Goal: Information Seeking & Learning: Learn about a topic

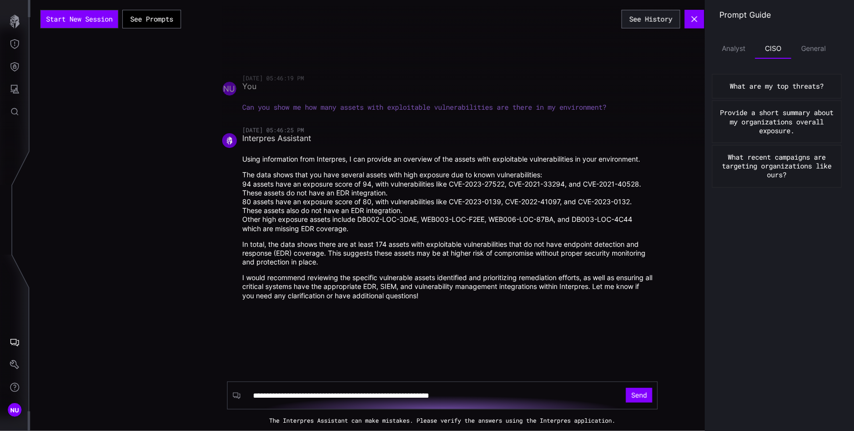
click at [103, 194] on div "**********" at bounding box center [442, 215] width 824 height 431
click at [16, 364] on icon "Settings" at bounding box center [14, 364] width 9 height 9
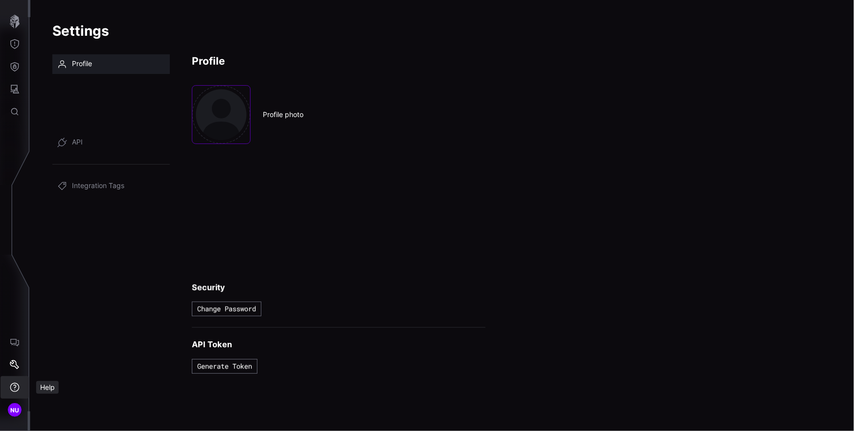
click at [17, 385] on icon "Help" at bounding box center [15, 387] width 10 height 10
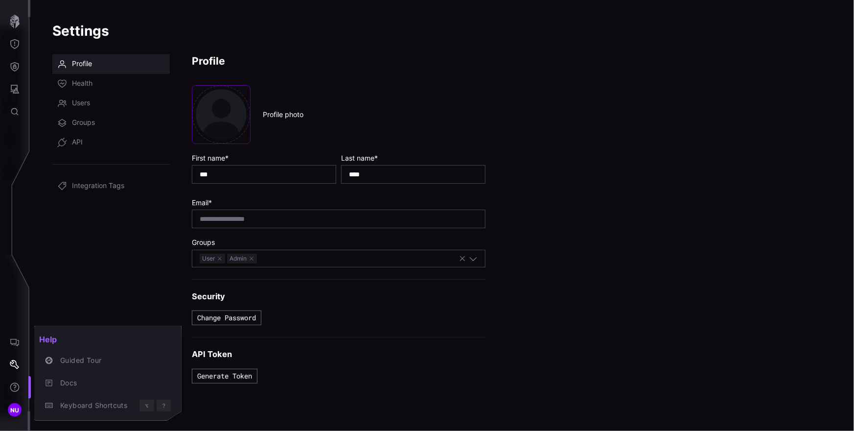
click at [4, 387] on div at bounding box center [427, 215] width 854 height 431
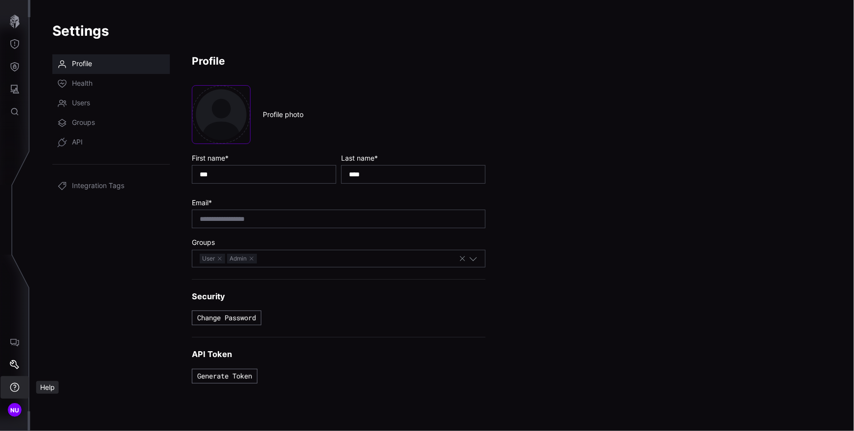
click at [13, 386] on icon "Help" at bounding box center [15, 387] width 10 height 10
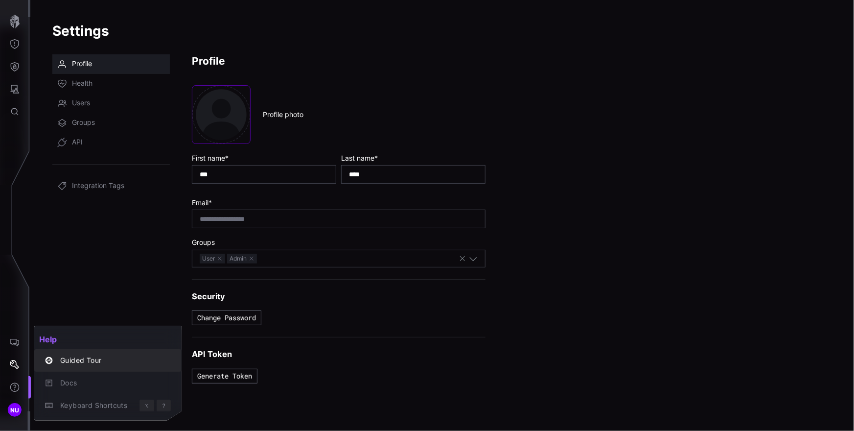
click at [74, 351] on button "Guided Tour" at bounding box center [107, 360] width 147 height 23
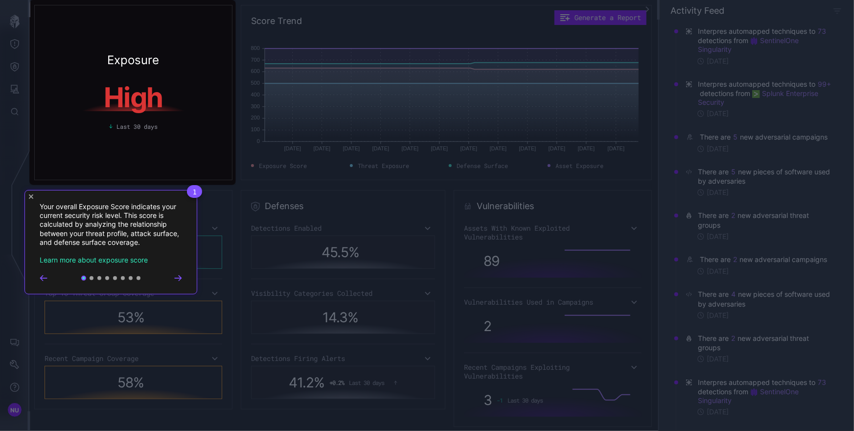
click at [178, 278] on icon "Go to next step" at bounding box center [178, 278] width 6 height 5
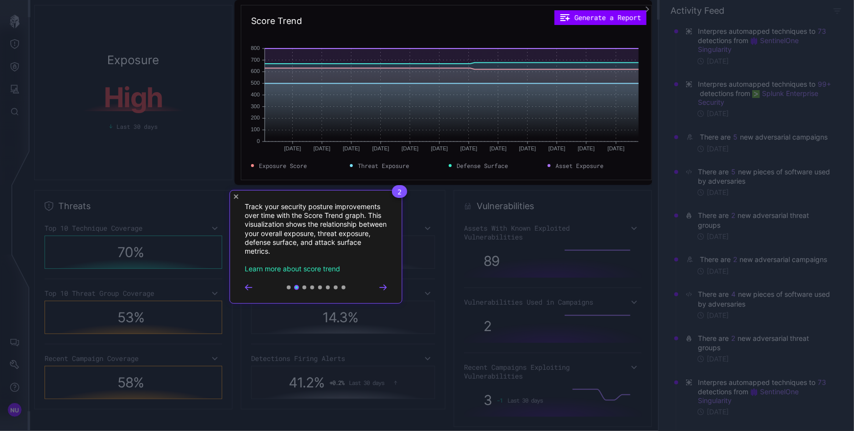
click at [385, 285] on icon "Go to next step" at bounding box center [383, 286] width 6 height 5
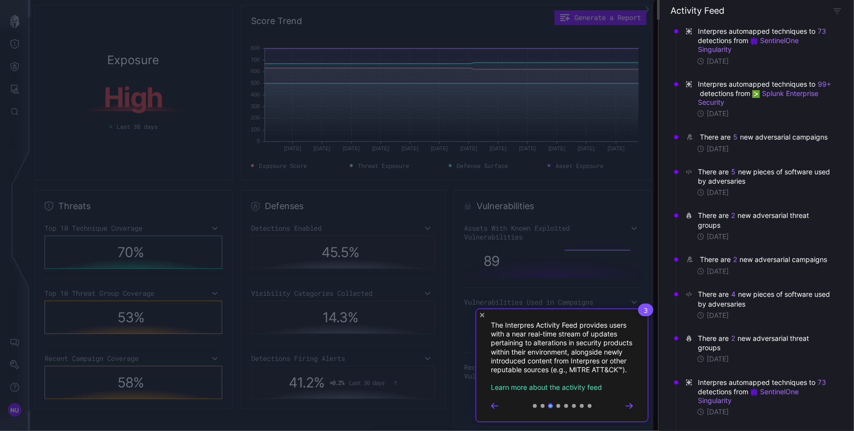
click at [632, 409] on icon "Go to next step" at bounding box center [629, 406] width 8 height 6
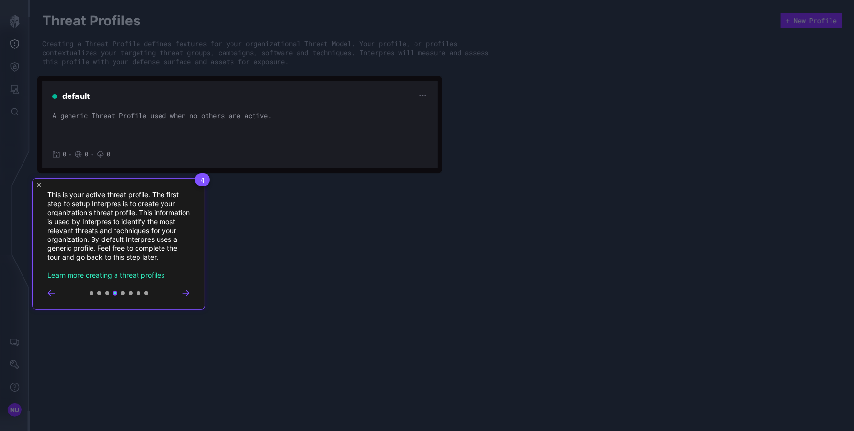
click at [188, 295] on icon "Go to next step" at bounding box center [186, 293] width 8 height 6
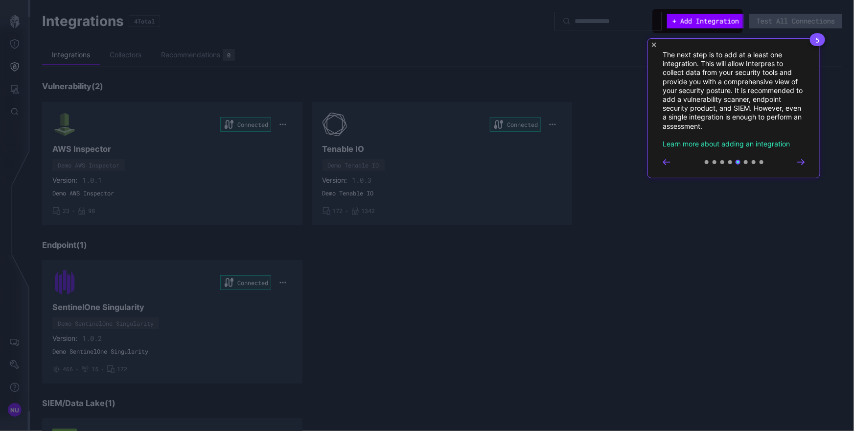
click at [802, 164] on icon "Go to next step" at bounding box center [801, 162] width 6 height 5
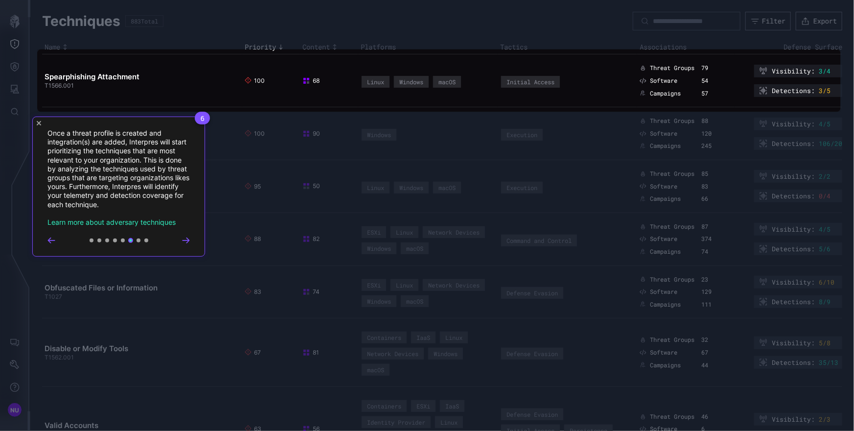
click at [37, 124] on icon "Close Tour" at bounding box center [39, 123] width 4 height 4
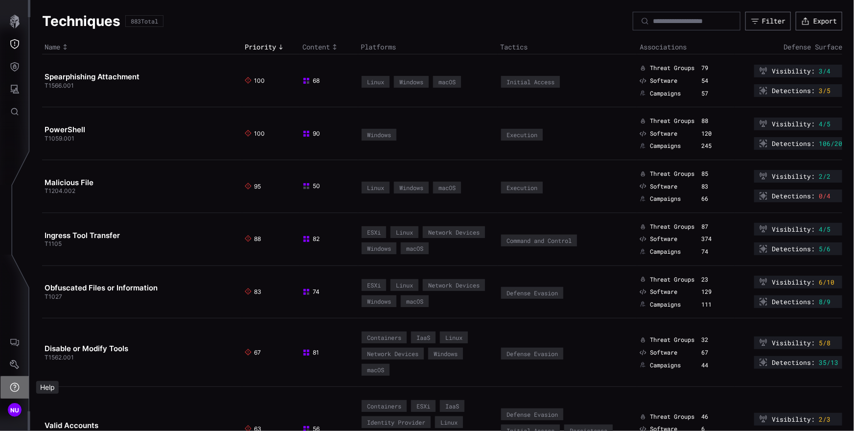
click at [16, 381] on button "Help" at bounding box center [14, 387] width 28 height 23
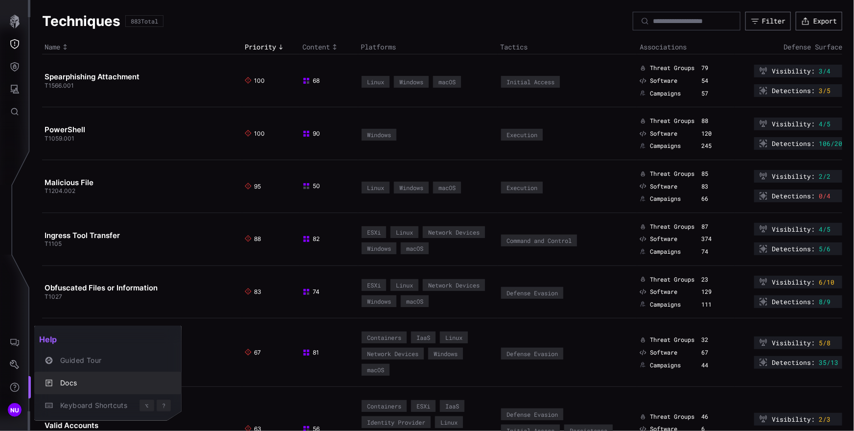
click at [80, 387] on div "Docs" at bounding box center [112, 383] width 115 height 12
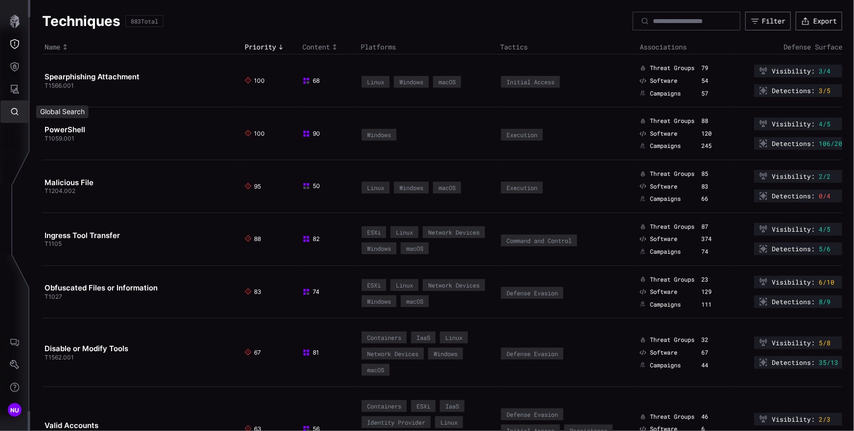
click at [19, 114] on icon "Global Search" at bounding box center [15, 112] width 10 height 10
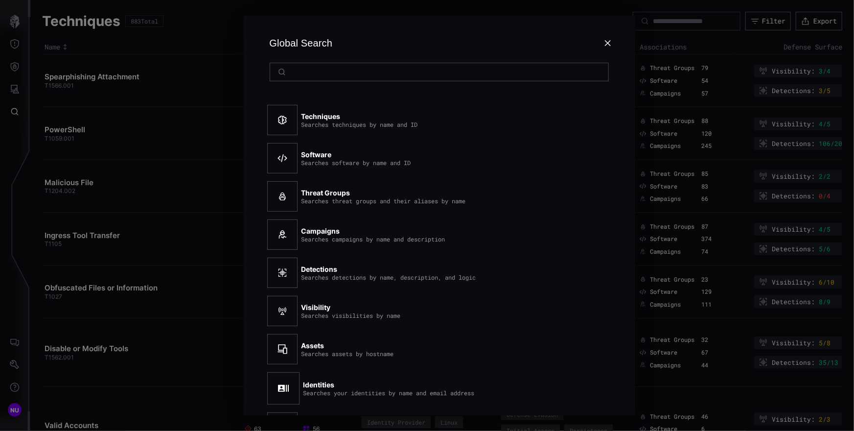
click at [19, 114] on div at bounding box center [427, 215] width 854 height 431
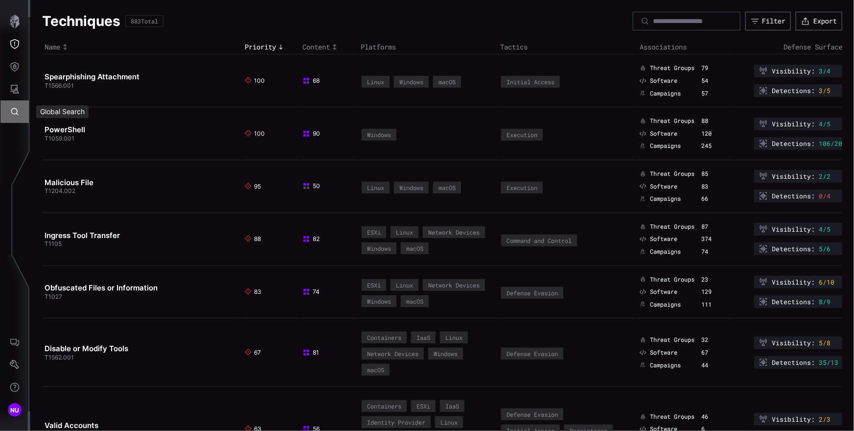
click at [19, 114] on icon "Global Search" at bounding box center [15, 112] width 10 height 10
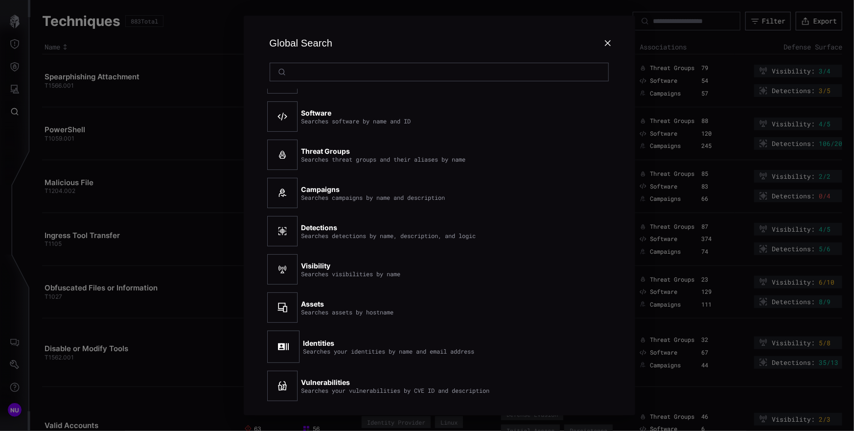
scroll to position [22, 0]
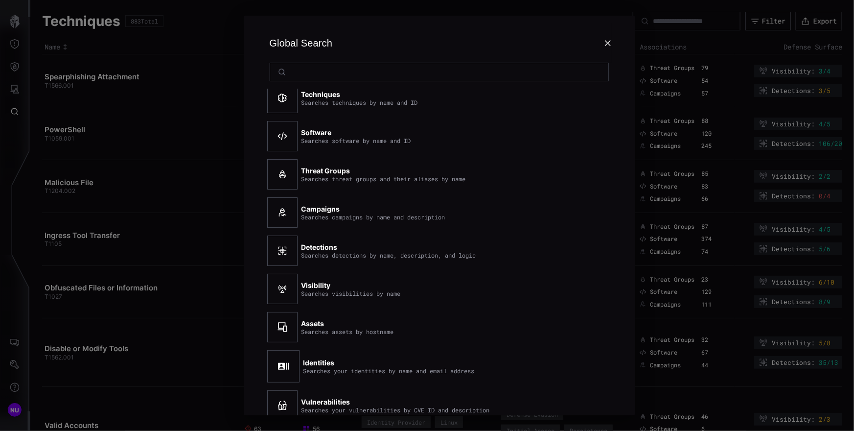
click at [313, 169] on strong "Threat Groups" at bounding box center [325, 170] width 49 height 8
click at [277, 170] on icon at bounding box center [282, 174] width 10 height 10
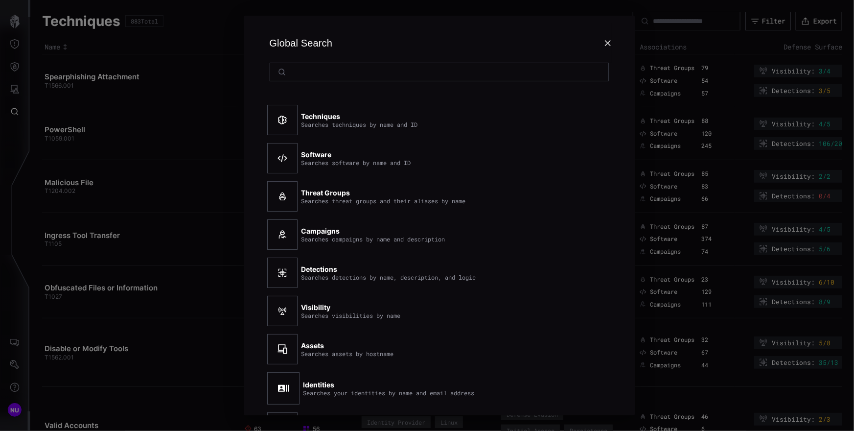
click at [319, 123] on div "Searches techniques by name and ID" at bounding box center [359, 124] width 116 height 7
click at [305, 121] on div "Searches techniques by name and ID" at bounding box center [359, 124] width 116 height 7
click at [405, 133] on div "Techniques Searches techniques by name and ID" at bounding box center [423, 120] width 313 height 38
click at [360, 125] on div "Searches techniques by name and ID" at bounding box center [359, 124] width 116 height 7
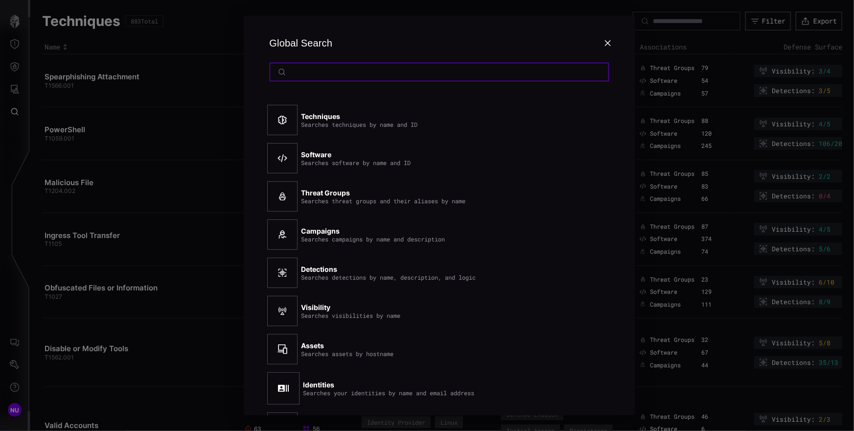
click at [313, 73] on input at bounding box center [440, 72] width 300 height 9
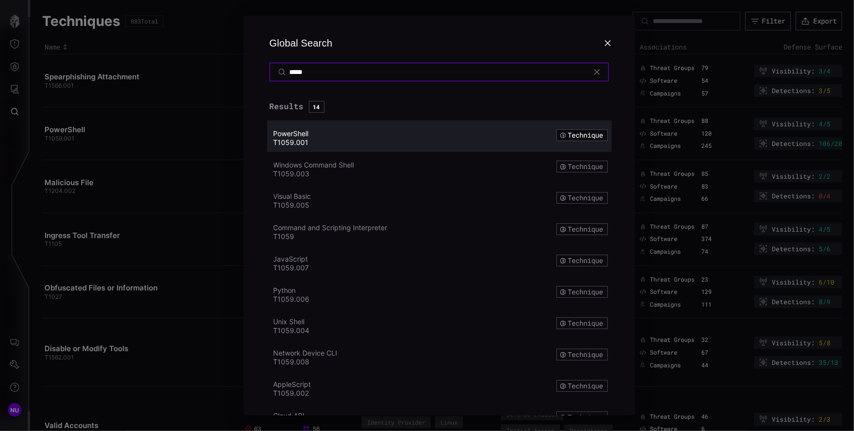
type input "*****"
click at [437, 141] on div "T1059.001" at bounding box center [397, 142] width 247 height 9
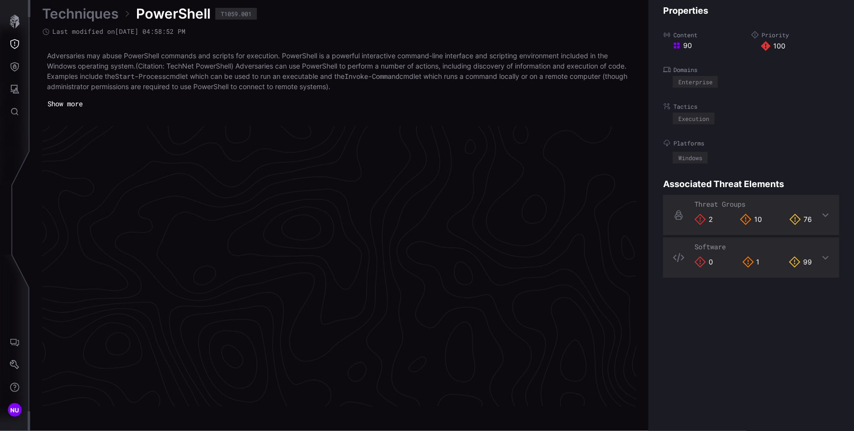
scroll to position [2065, 440]
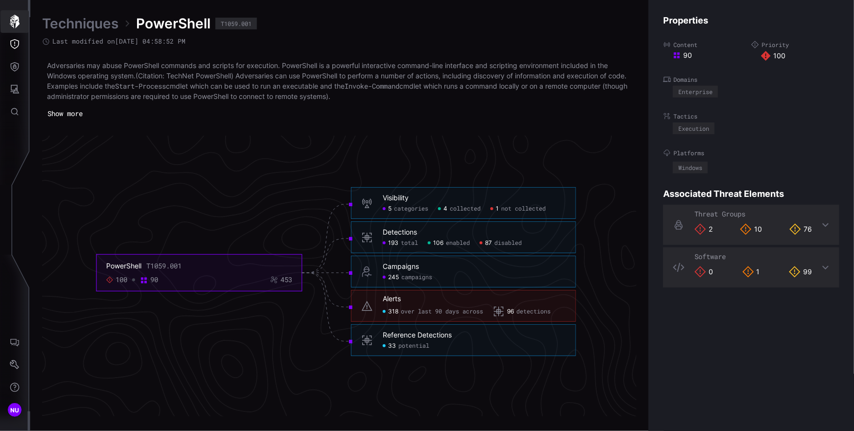
click at [13, 21] on icon "button" at bounding box center [15, 22] width 14 height 14
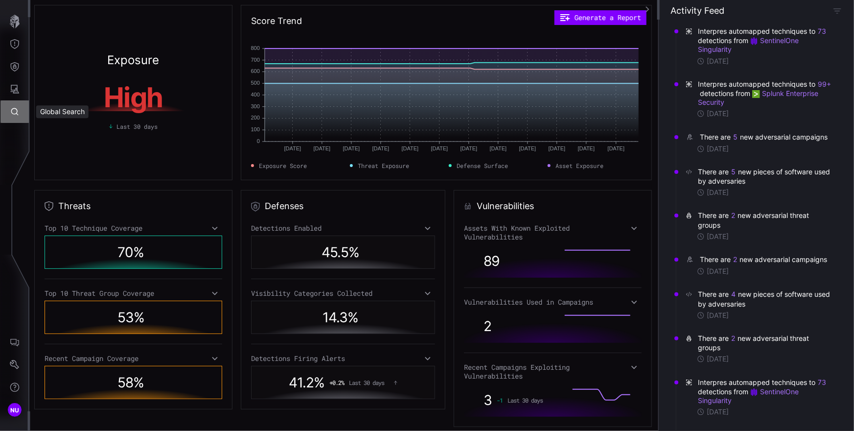
click at [12, 109] on icon "Global Search" at bounding box center [14, 111] width 7 height 7
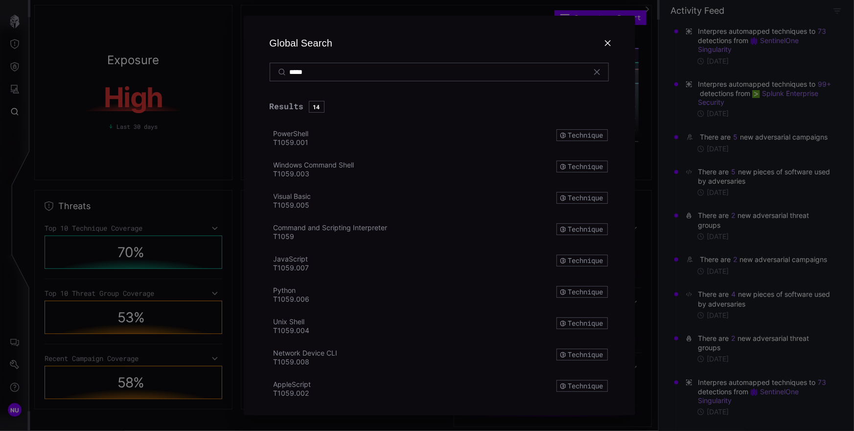
click at [386, 70] on input "*****" at bounding box center [440, 72] width 300 height 9
